Goal: Find specific page/section: Find specific page/section

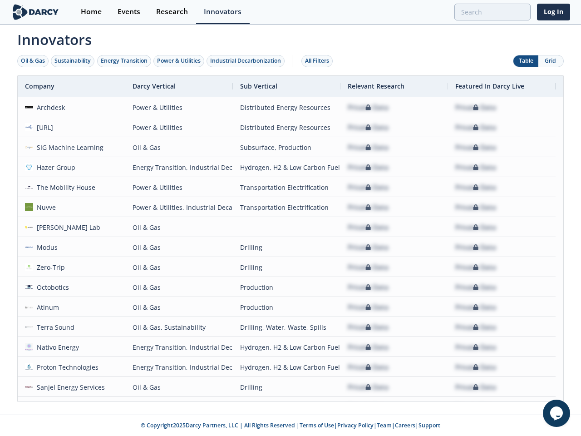
click at [33, 61] on div "Oil & Gas" at bounding box center [33, 61] width 24 height 8
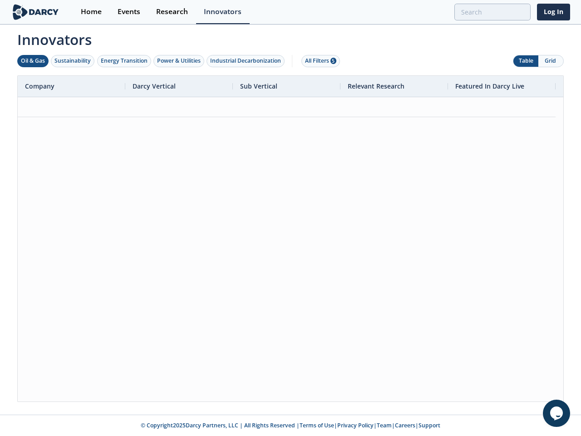
click at [73, 61] on div "Sustainability" at bounding box center [72, 61] width 36 height 8
click at [124, 61] on div "Energy Transition" at bounding box center [124, 61] width 47 height 8
click at [180, 61] on div "Power & Utilities" at bounding box center [179, 61] width 44 height 8
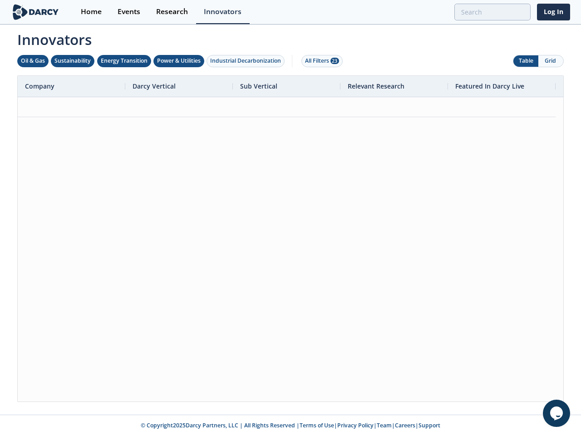
click at [247, 61] on div "Industrial Decarbonization" at bounding box center [245, 61] width 71 height 8
click at [320, 61] on div "All Filters 28" at bounding box center [322, 61] width 34 height 8
